Goal: Browse casually: Explore the website without a specific task or goal

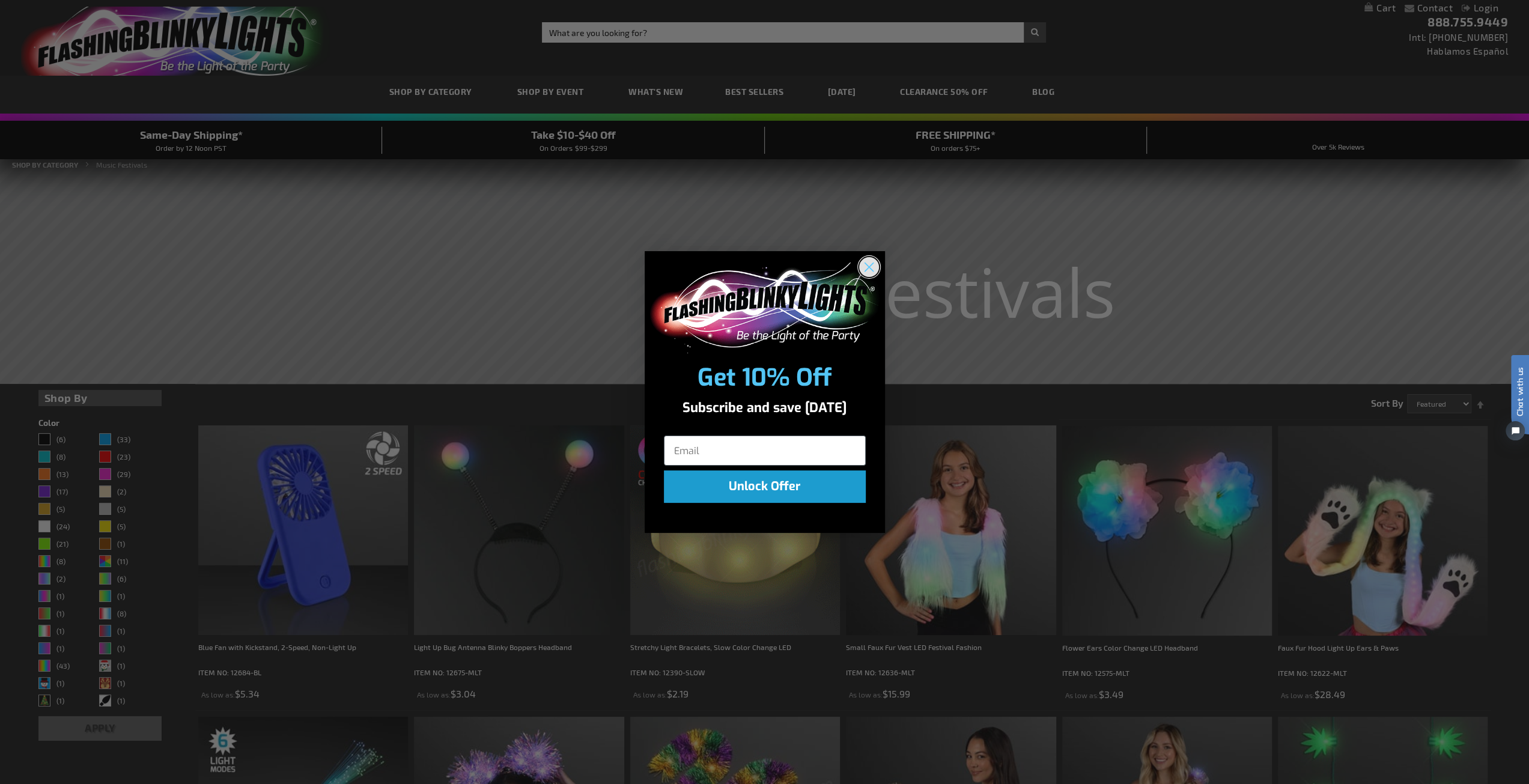
click at [871, 264] on icon "Close dialog" at bounding box center [868, 267] width 8 height 8
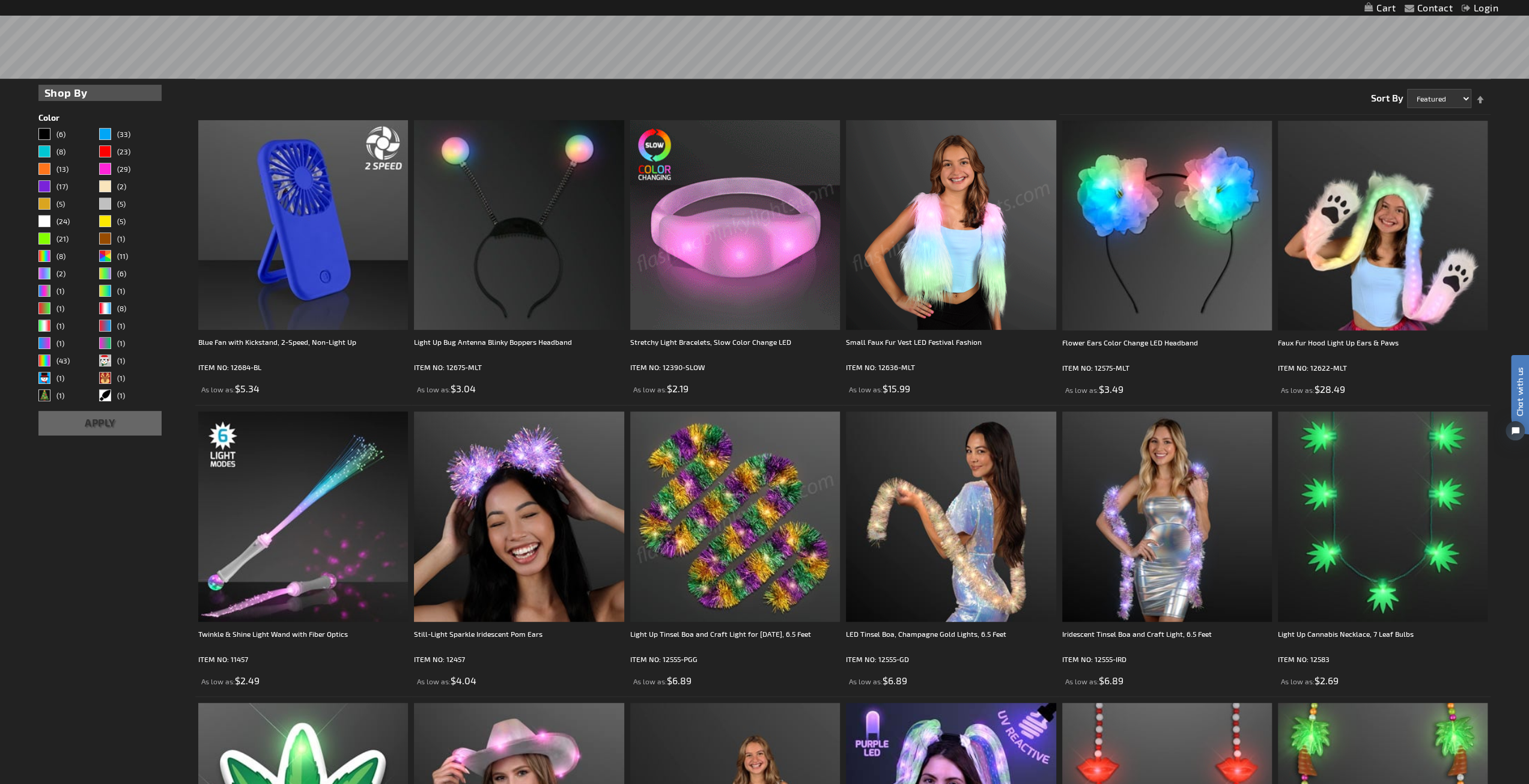
scroll to position [360, 0]
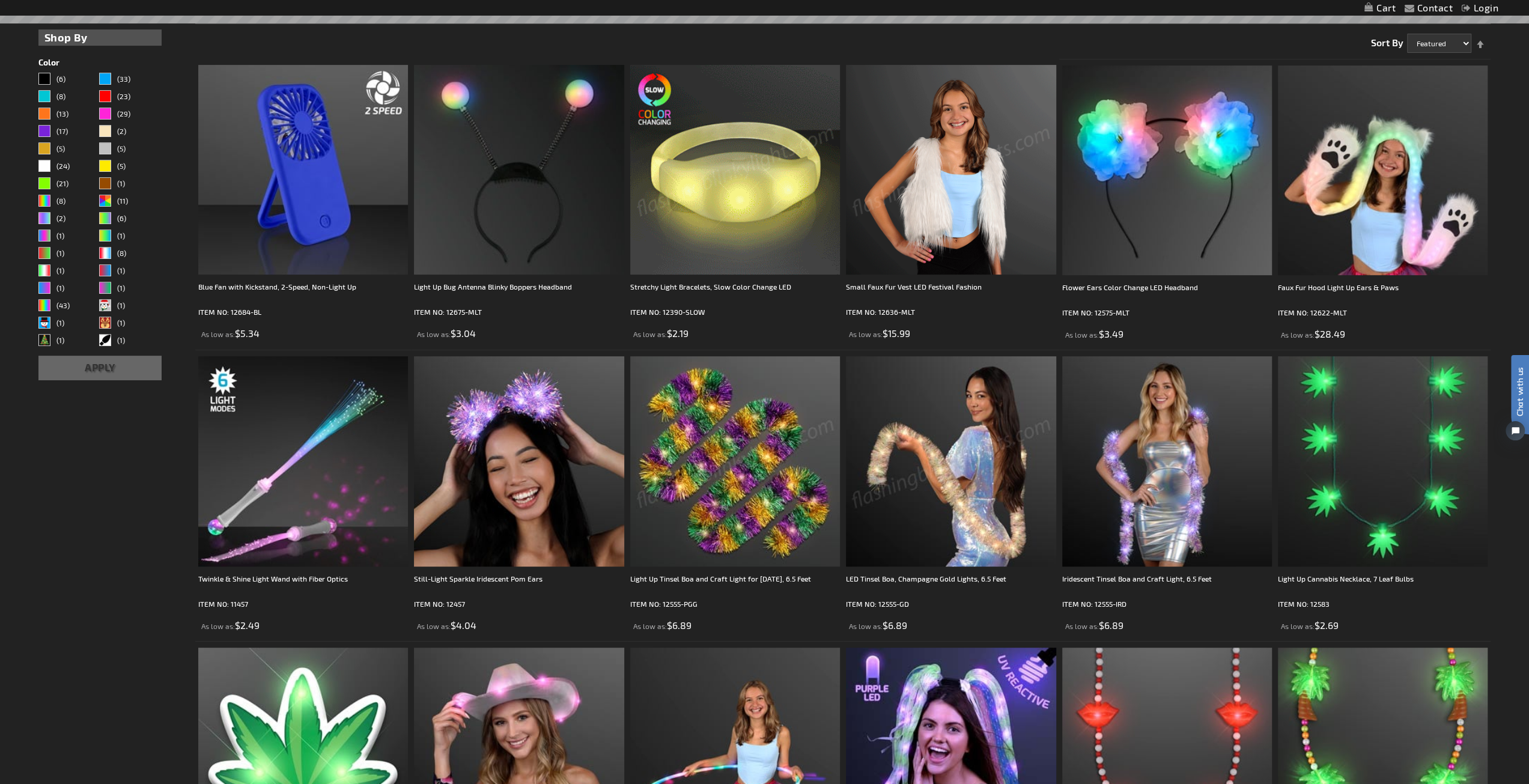
click at [959, 205] on img at bounding box center [950, 170] width 209 height 209
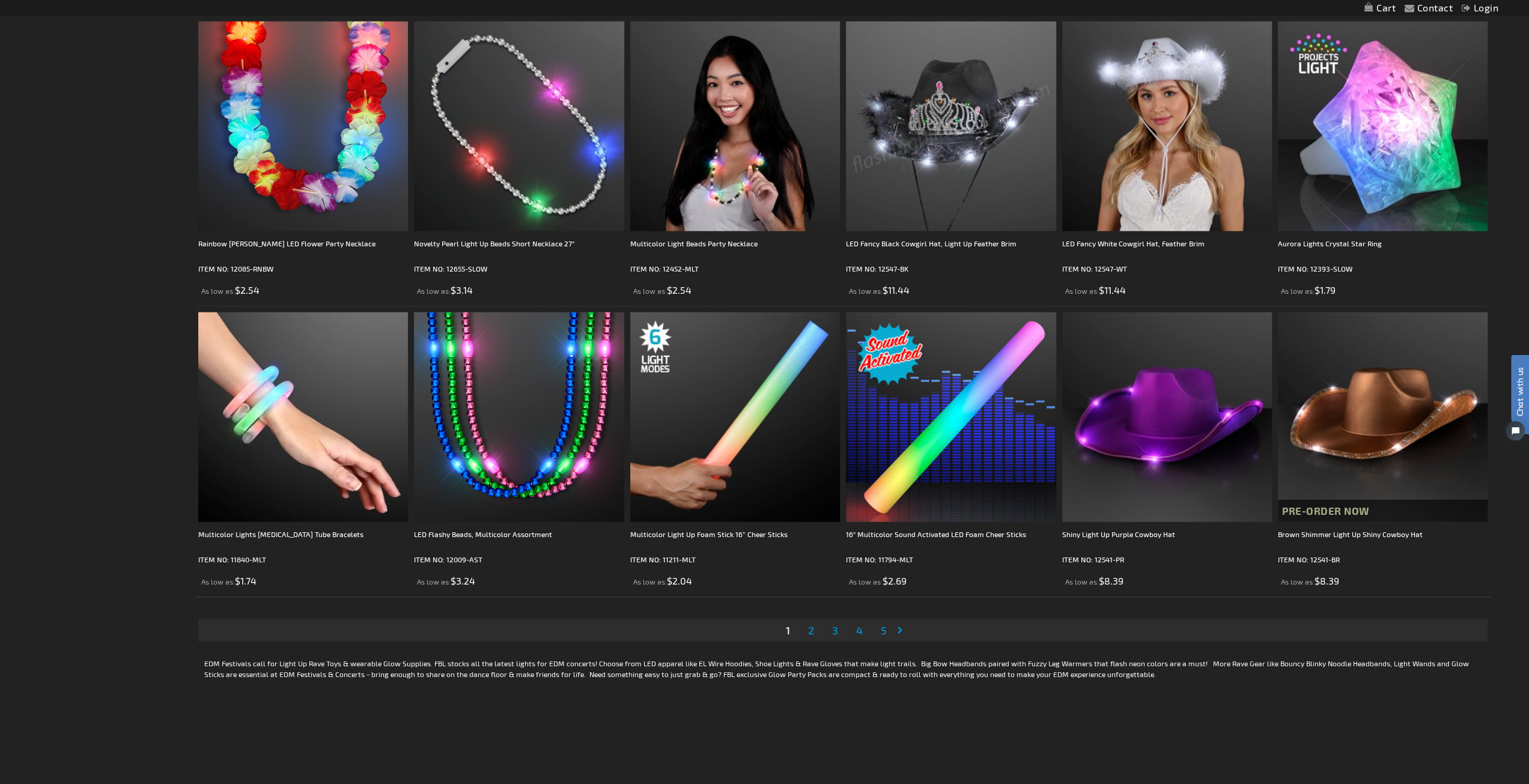
scroll to position [2764, 0]
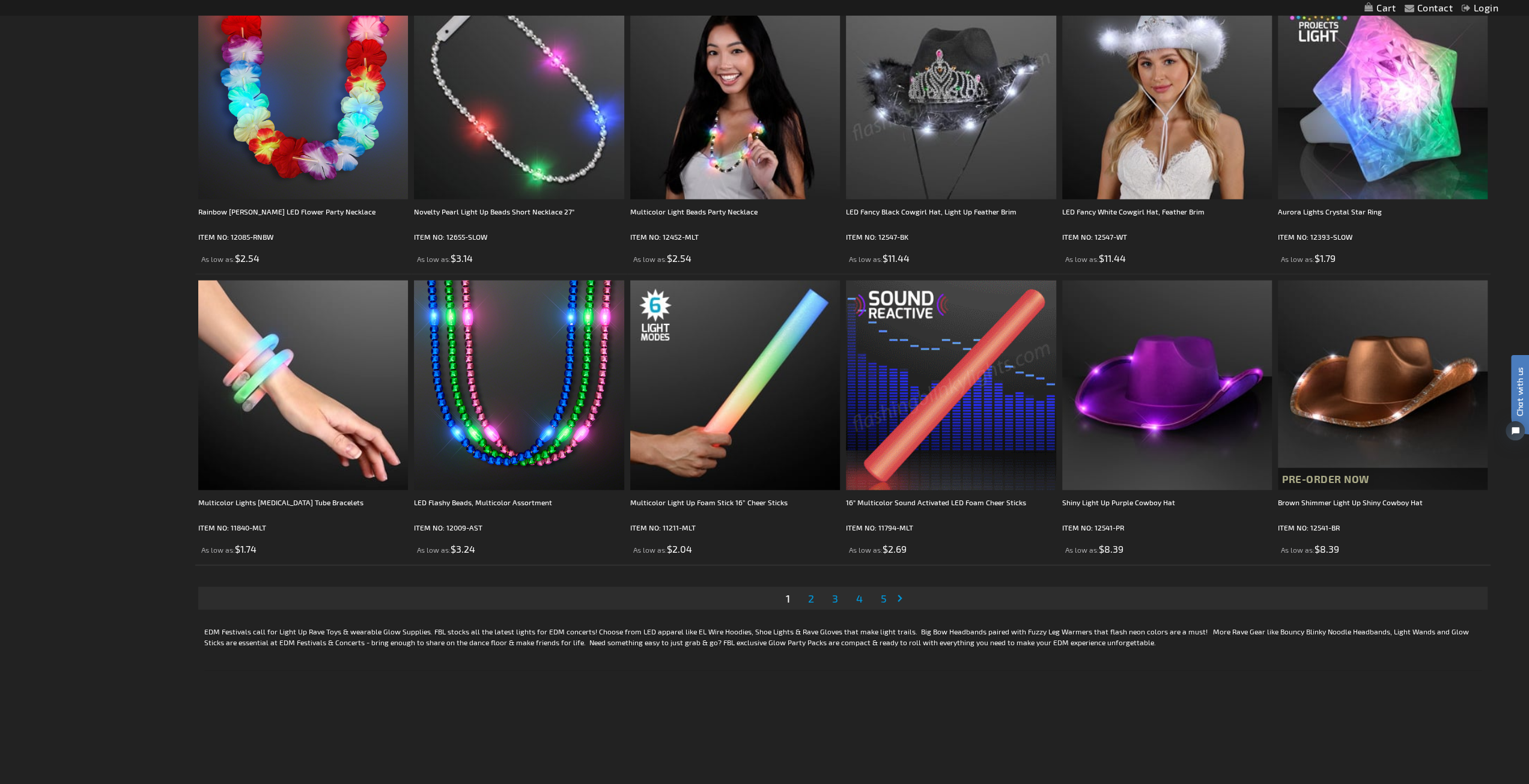
click at [814, 597] on link "Page 2" at bounding box center [811, 598] width 11 height 18
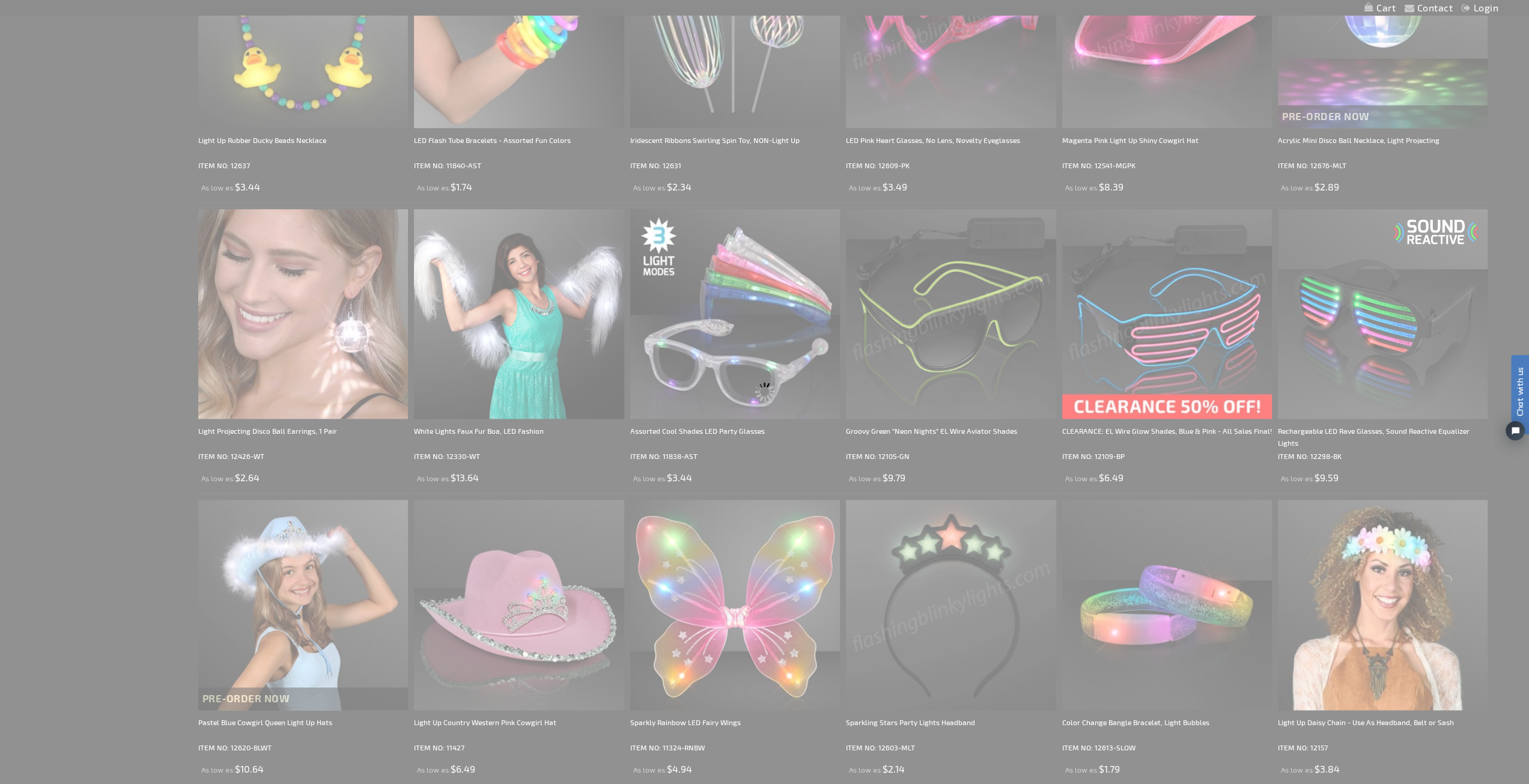
scroll to position [638, 0]
